Goal: Task Accomplishment & Management: Use online tool/utility

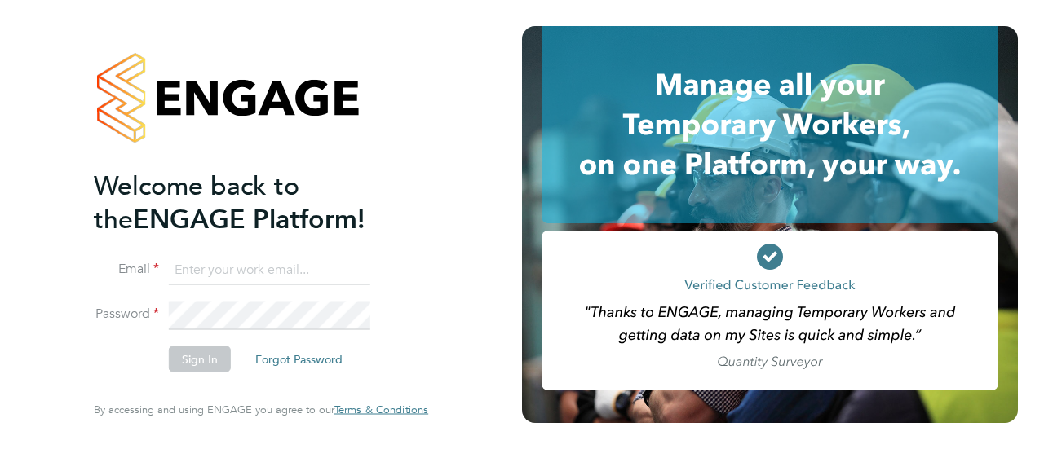
type input "Richard.patterson@wates.co.uk"
click at [199, 363] on button "Sign In" at bounding box center [200, 360] width 62 height 26
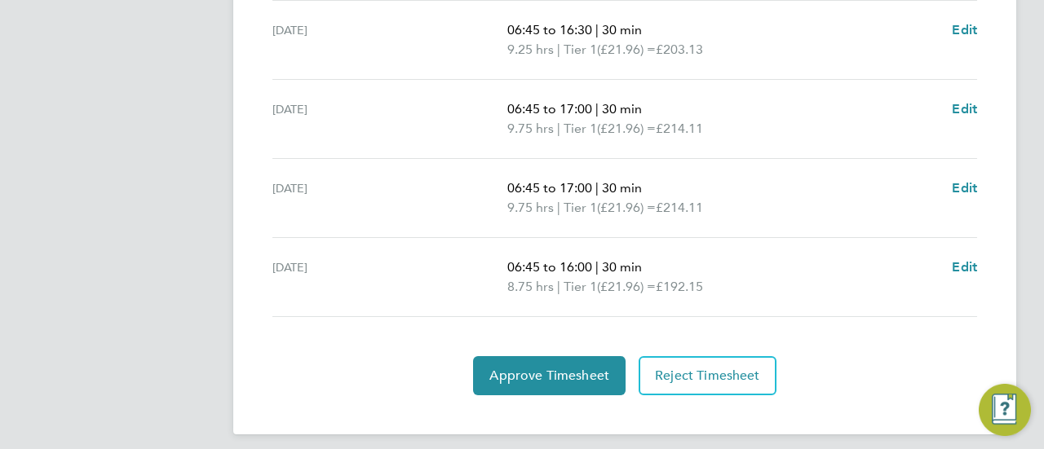
scroll to position [758, 0]
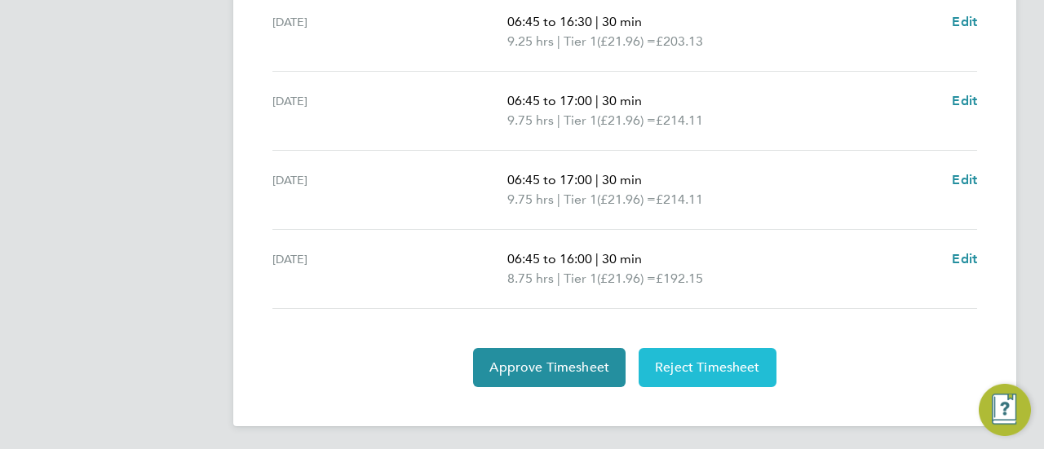
click at [735, 353] on button "Reject Timesheet" at bounding box center [707, 367] width 138 height 39
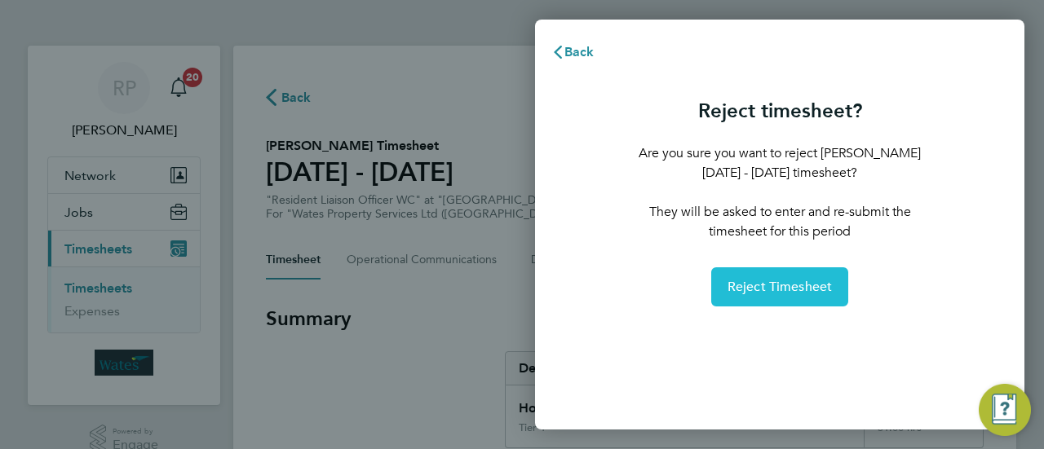
click at [784, 290] on span "Reject Timesheet" at bounding box center [779, 287] width 105 height 16
